Goal: Information Seeking & Learning: Learn about a topic

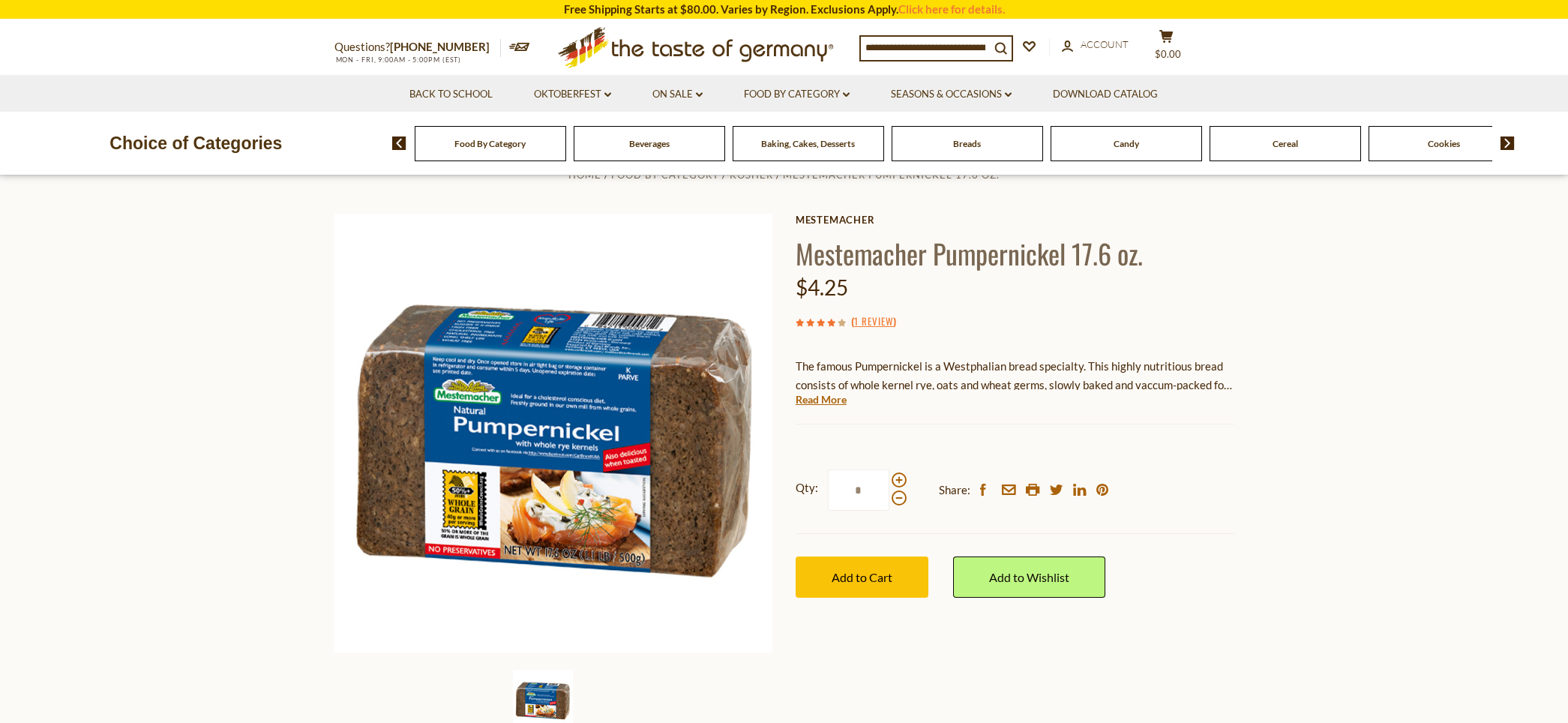
scroll to position [45, 0]
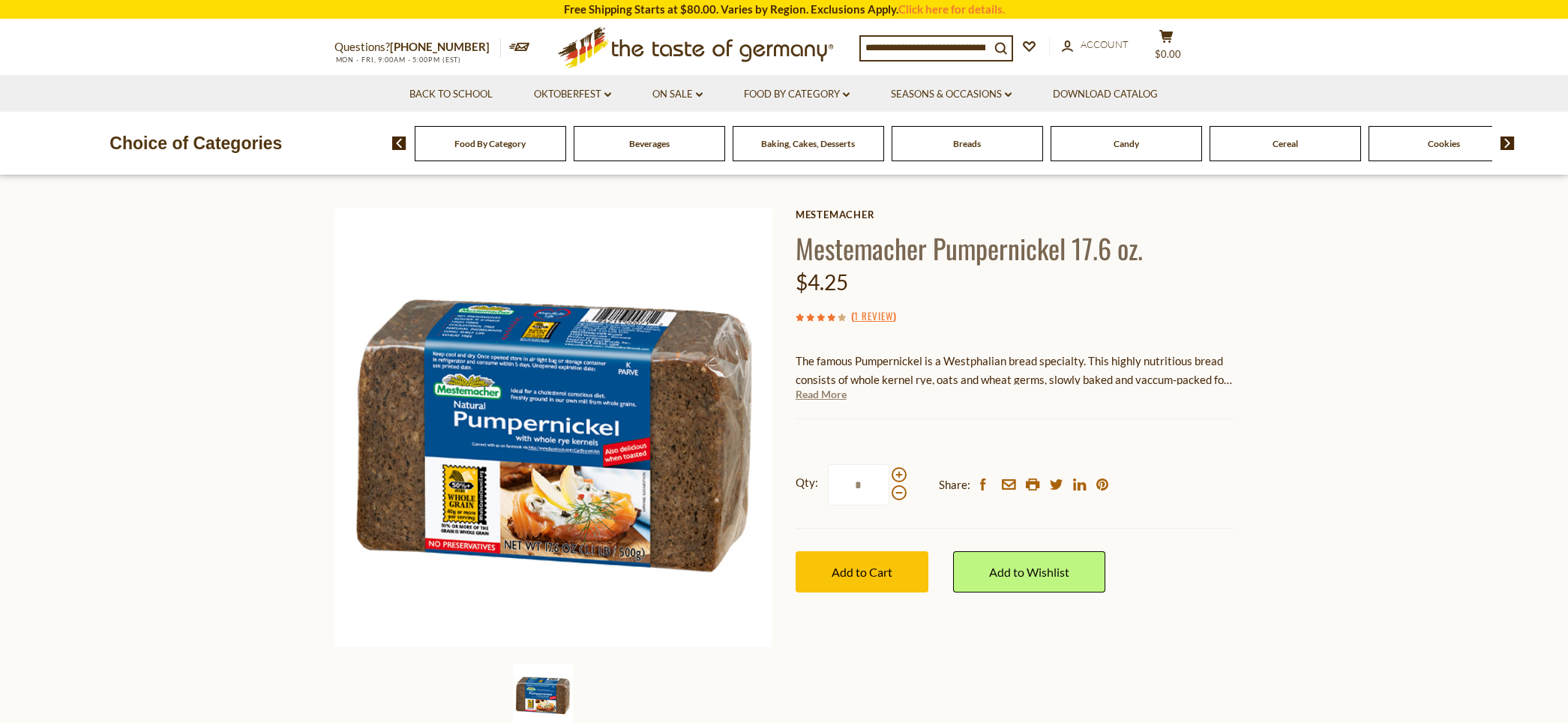
click at [820, 394] on link "Read More" at bounding box center [821, 394] width 51 height 15
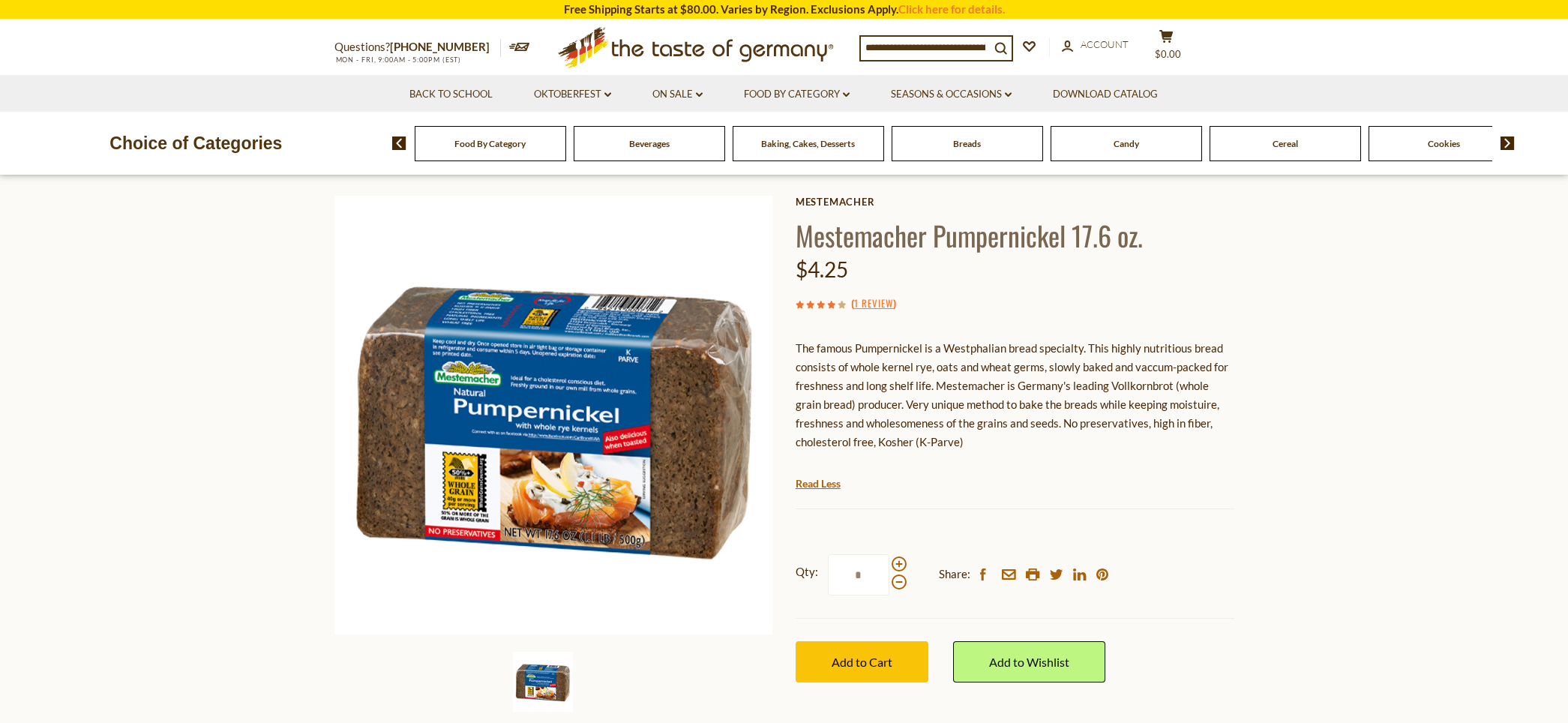
scroll to position [0, 0]
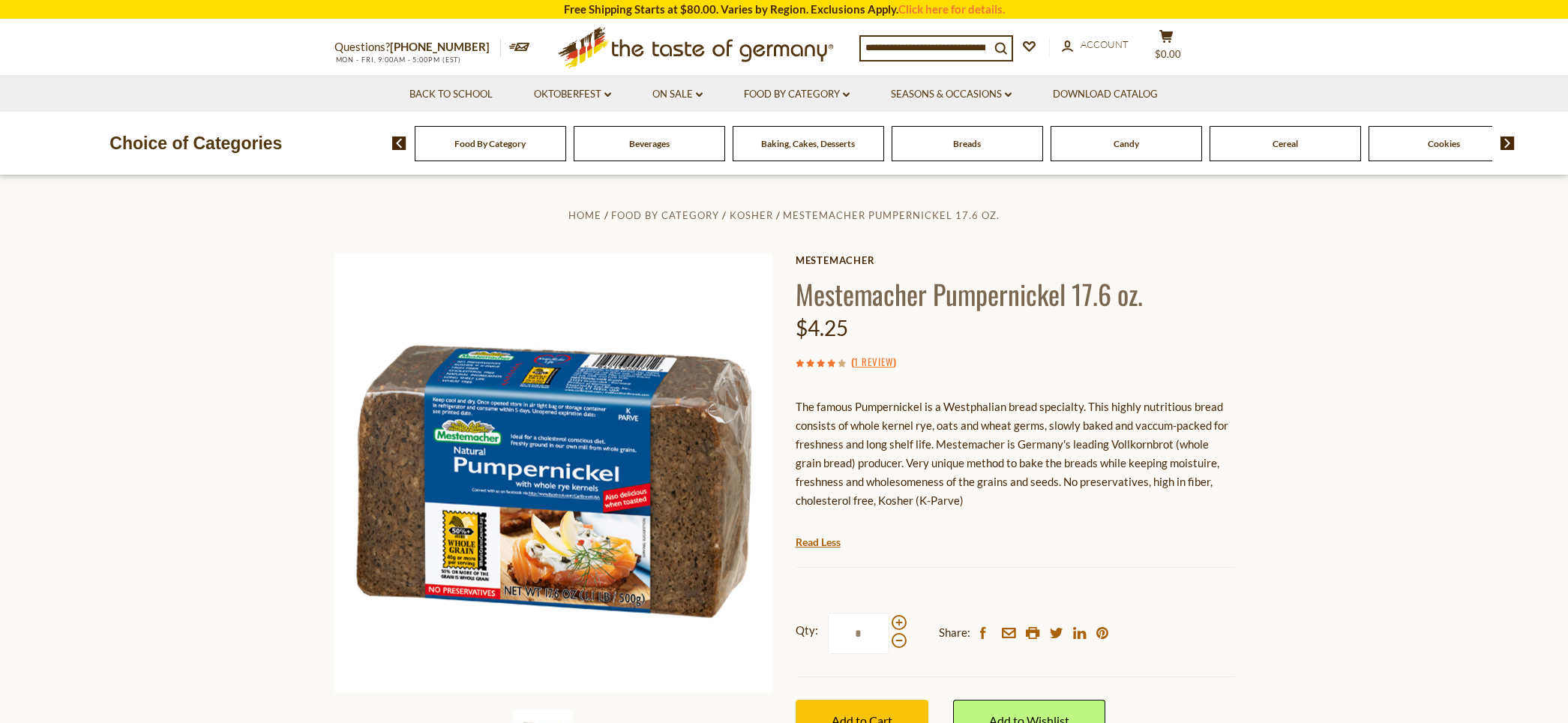
click at [993, 453] on p "The famous Pumpernickel is a Westphalian bread specialty. This highly nutritiou…" at bounding box center [1015, 454] width 439 height 113
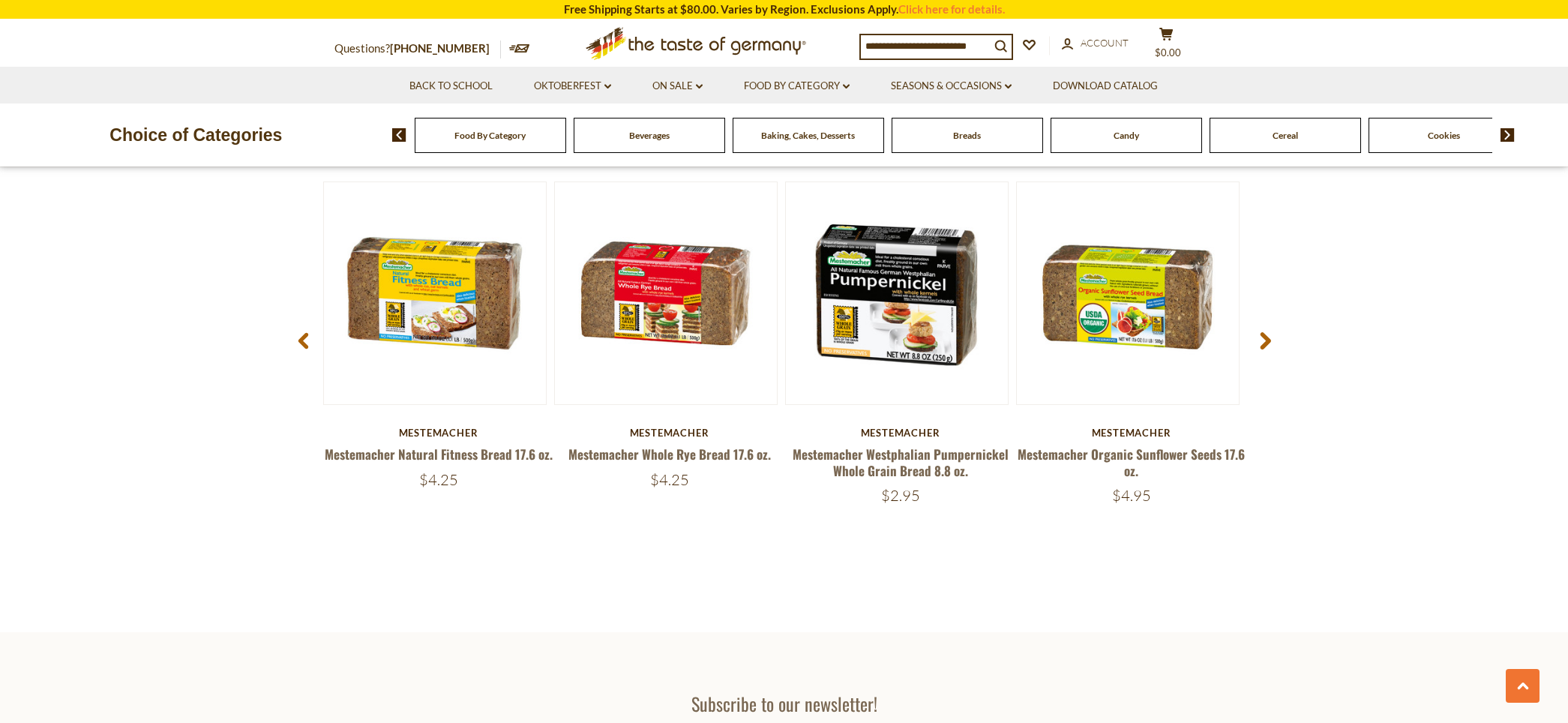
scroll to position [1968, 0]
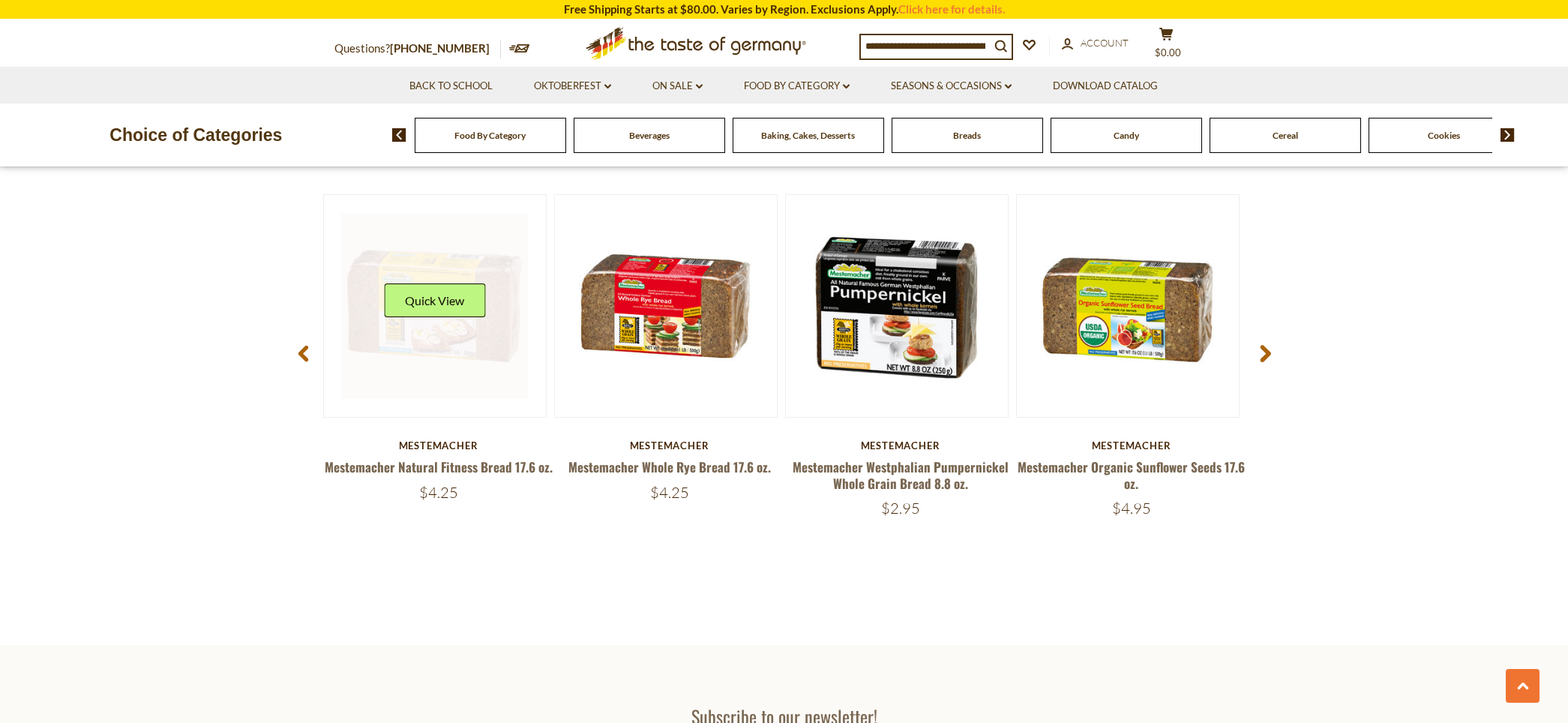
drag, startPoint x: 974, startPoint y: 576, endPoint x: 357, endPoint y: 323, distance: 666.9
click at [357, 323] on section "Related Products 5 stars Quick View Mestemacher Mestemacher Organic Three Grain…" at bounding box center [784, 359] width 1568 height 571
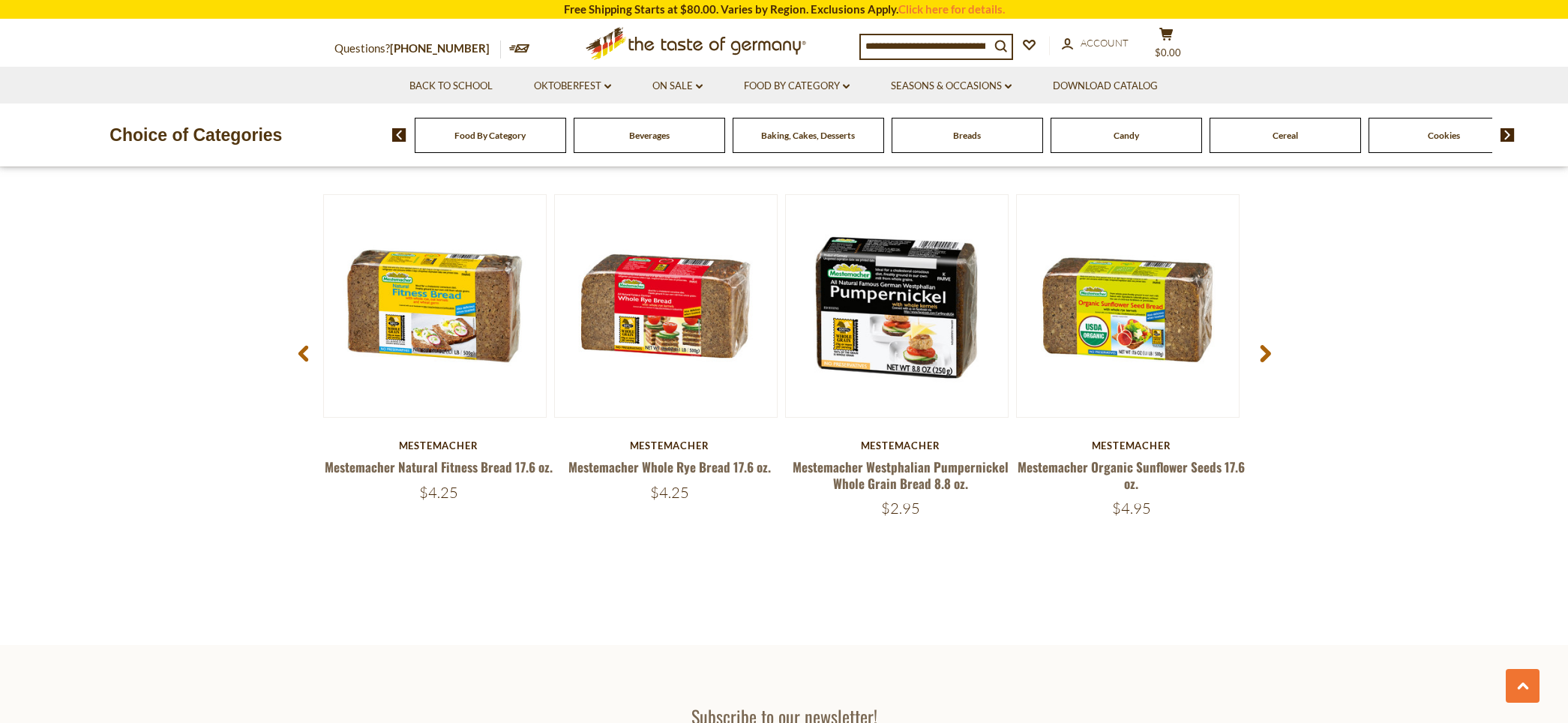
drag, startPoint x: 285, startPoint y: 240, endPoint x: 1098, endPoint y: 538, distance: 865.9
click at [1098, 538] on section "Related Products 5 stars Quick View Mestemacher Mestemacher Organic Three Grain…" at bounding box center [784, 359] width 1568 height 571
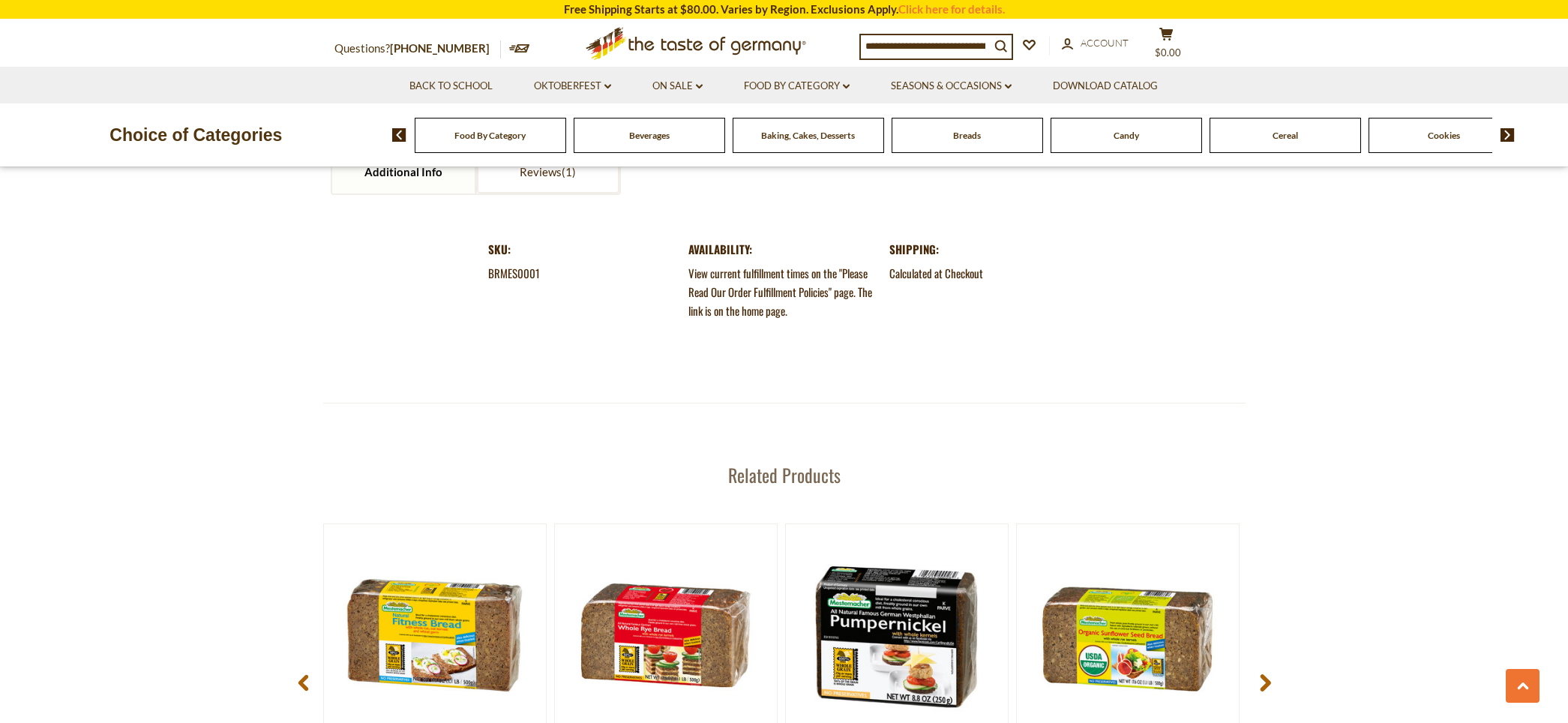
scroll to position [1598, 0]
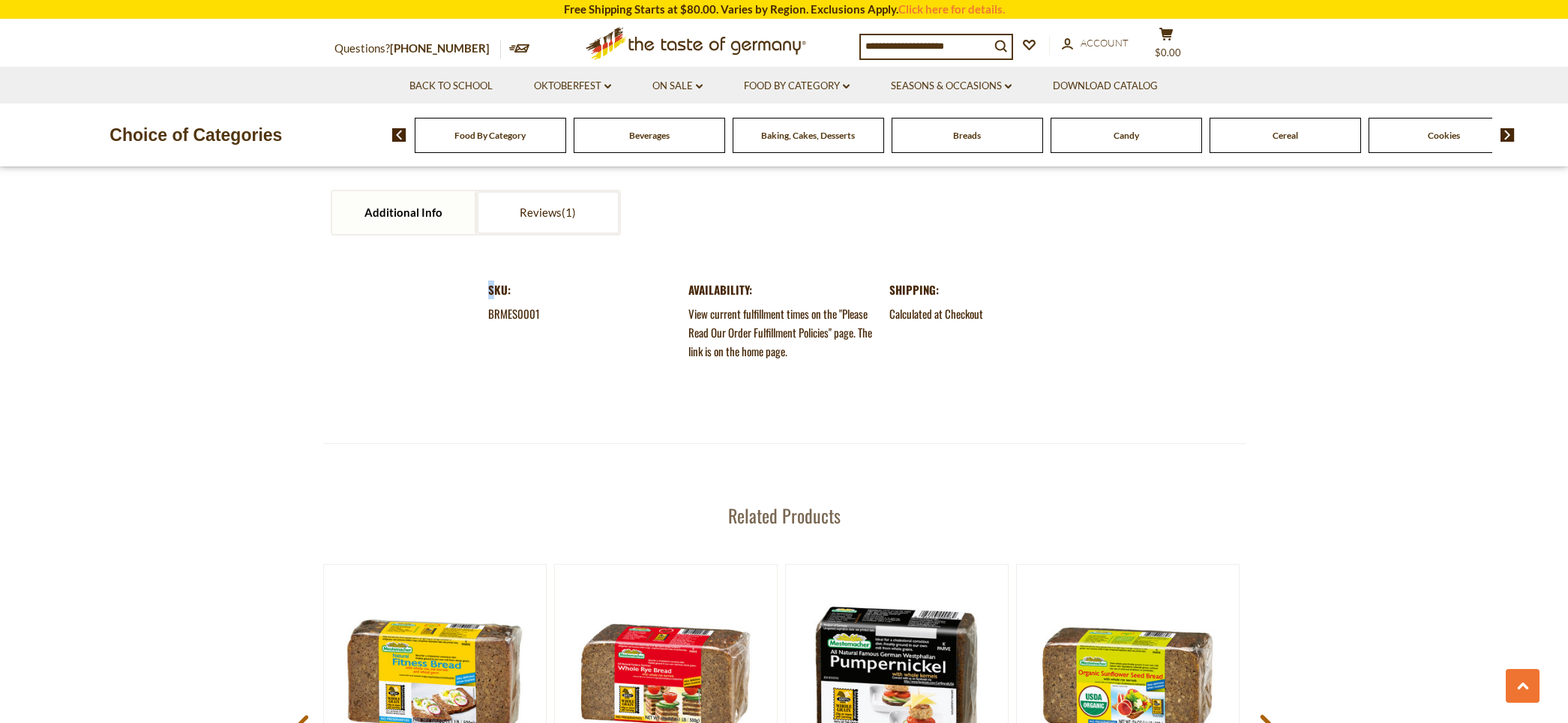
drag, startPoint x: 843, startPoint y: 415, endPoint x: 492, endPoint y: 296, distance: 370.6
click at [492, 296] on section "Additional Info Reviews Additional Info SKU: BRMES0001 Availability: View curre…" at bounding box center [784, 254] width 922 height 378
drag, startPoint x: 454, startPoint y: 273, endPoint x: 807, endPoint y: 366, distance: 365.0
click at [807, 366] on section "Additional Info Reviews Additional Info SKU: BRMES0001 Availability: View curre…" at bounding box center [784, 254] width 922 height 378
drag, startPoint x: 901, startPoint y: 365, endPoint x: 493, endPoint y: 295, distance: 414.0
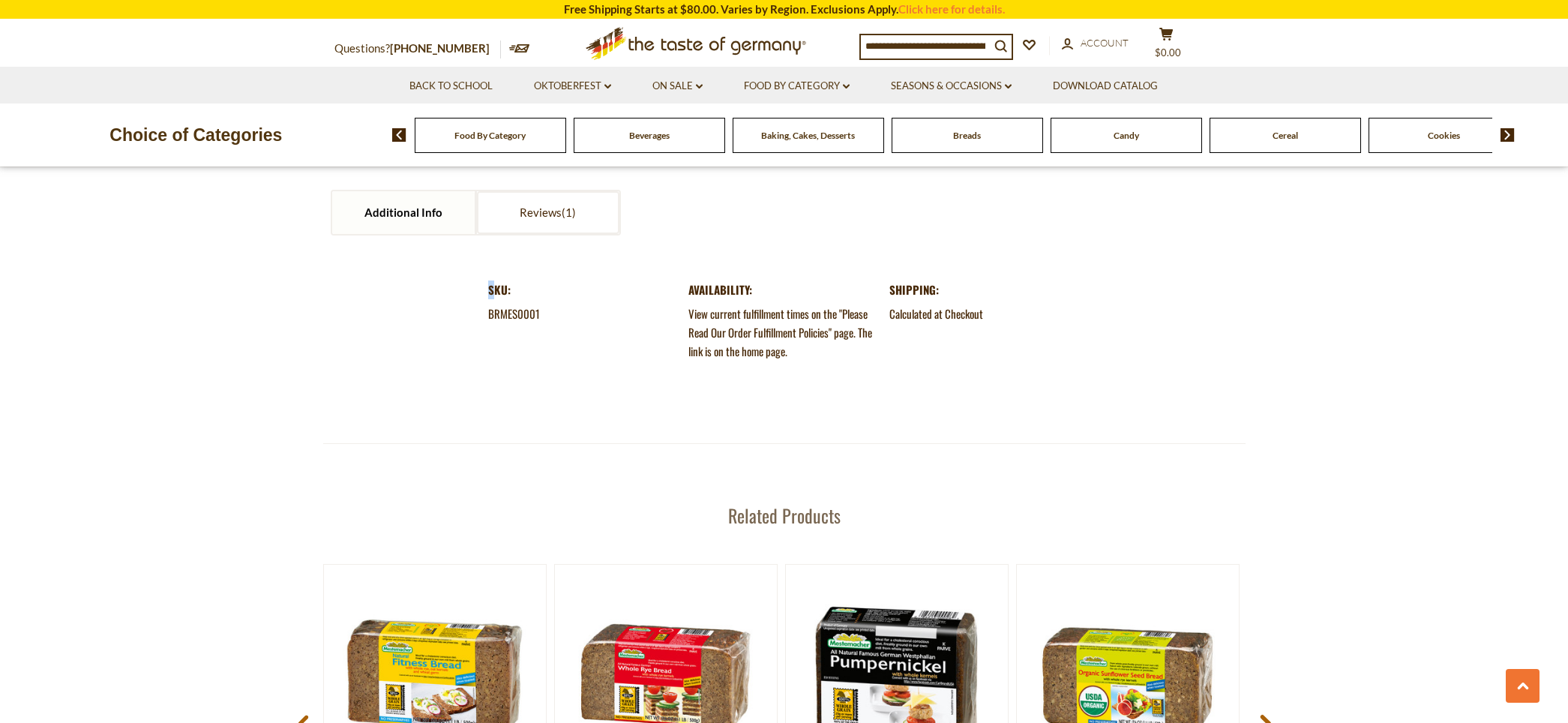
click at [493, 295] on div "SKU: BRMES0001 Availability: View current fulfillment times on the "Please Read…" at bounding box center [785, 332] width 593 height 103
drag, startPoint x: 489, startPoint y: 285, endPoint x: 898, endPoint y: 332, distance: 411.7
click at [896, 327] on div "SKU: BRMES0001 Availability: View current fulfillment times on the "Please Read…" at bounding box center [785, 332] width 593 height 103
drag, startPoint x: 878, startPoint y: 365, endPoint x: 897, endPoint y: 377, distance: 22.5
click at [897, 377] on div "SKU: BRMES0001 Availability: View current fulfillment times on the "Please Read…" at bounding box center [785, 332] width 593 height 103
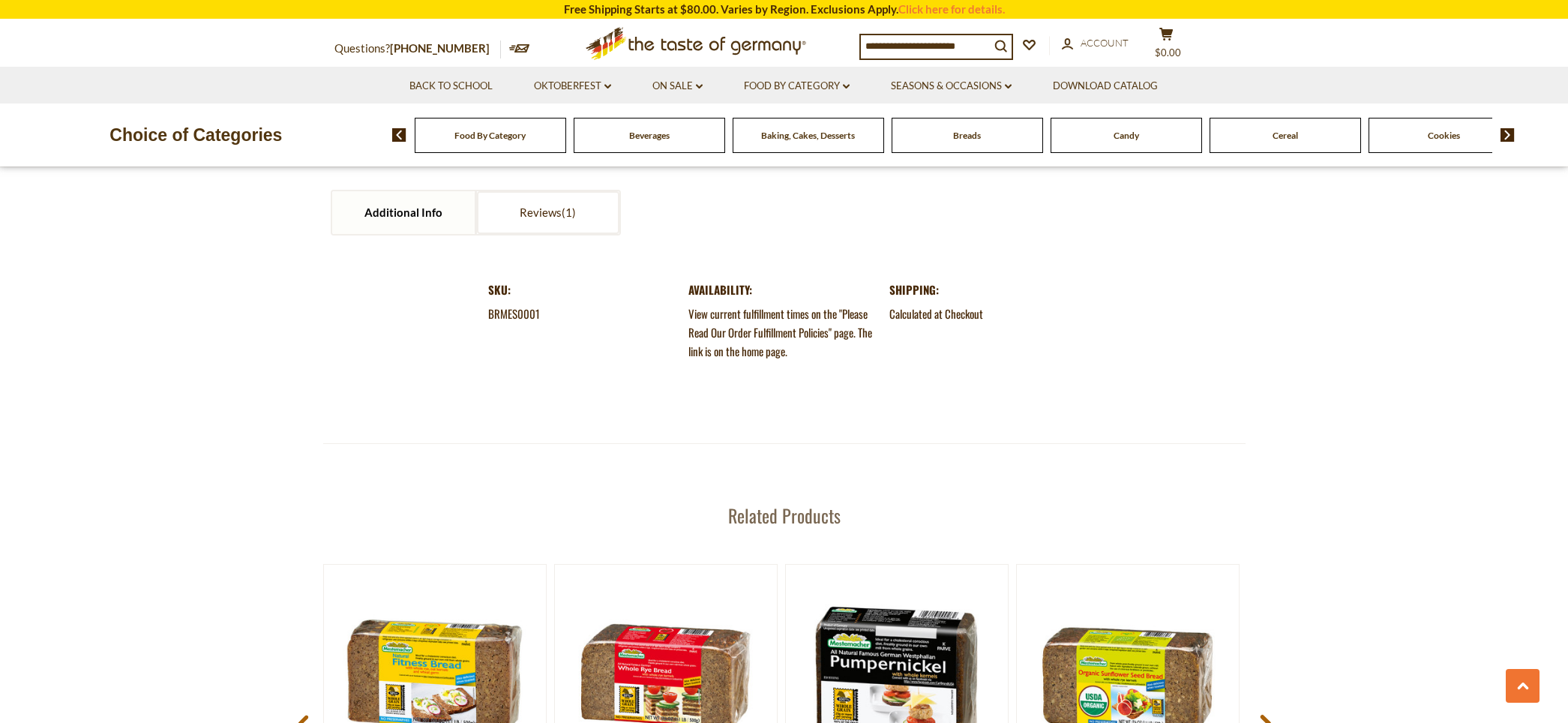
drag, startPoint x: 1009, startPoint y: 341, endPoint x: 652, endPoint y: 328, distance: 357.2
click at [652, 328] on div "SKU: BRMES0001 Availability: View current fulfillment times on the "Please Read…" at bounding box center [785, 332] width 593 height 103
drag, startPoint x: 473, startPoint y: 289, endPoint x: 850, endPoint y: 355, distance: 382.7
click at [850, 355] on section "Additional Info Reviews Additional Info SKU: BRMES0001 Availability: View curre…" at bounding box center [784, 254] width 922 height 378
drag, startPoint x: 1017, startPoint y: 324, endPoint x: 786, endPoint y: 295, distance: 232.8
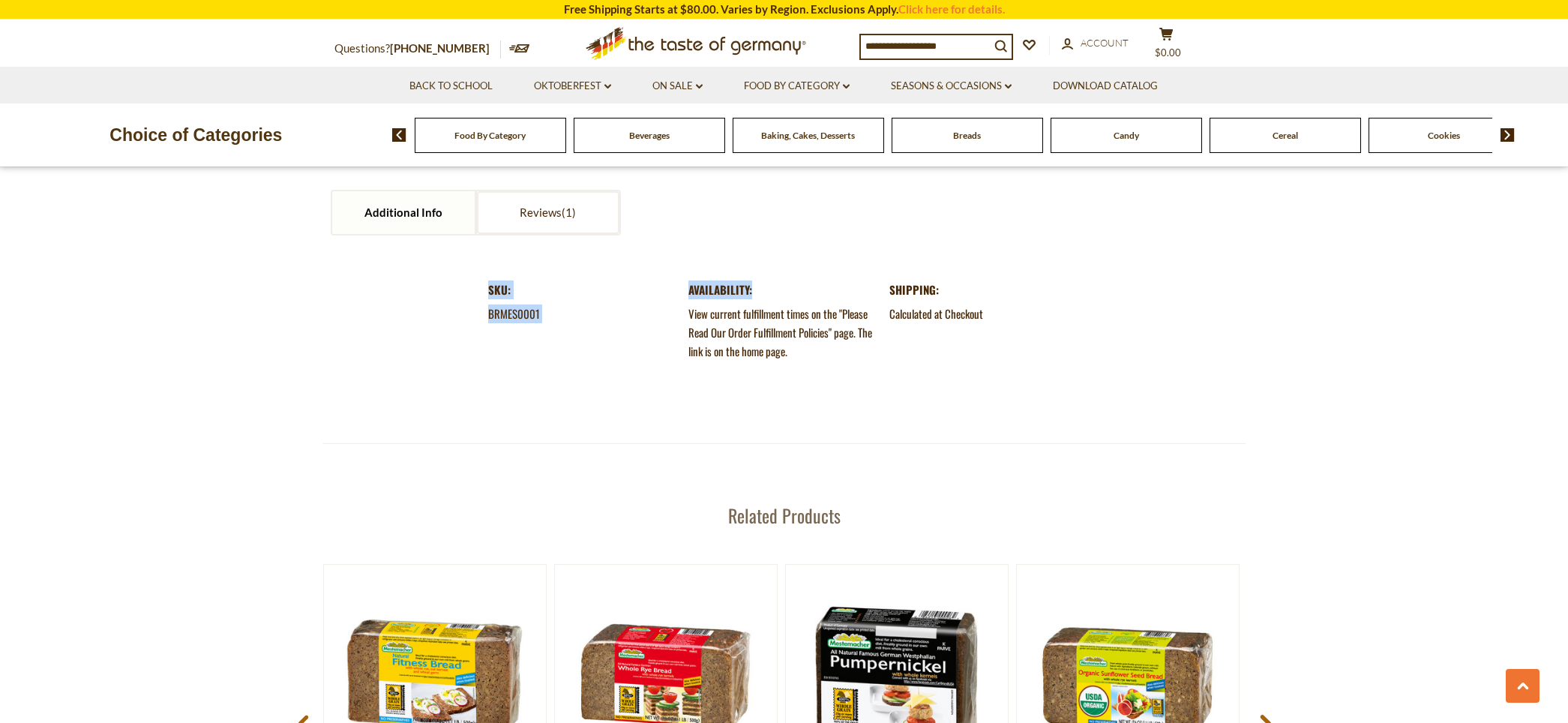
click at [786, 294] on div "SKU: BRMES0001 Availability: View current fulfillment times on the "Please Read…" at bounding box center [785, 332] width 593 height 103
click at [767, 311] on dd "View current fulfillment times on the "Please Read Our Order Fulfillment Polici…" at bounding box center [784, 332] width 191 height 56
